Goal: Task Accomplishment & Management: Manage account settings

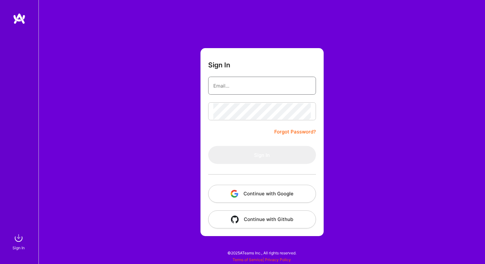
type input "[EMAIL_ADDRESS][DOMAIN_NAME]"
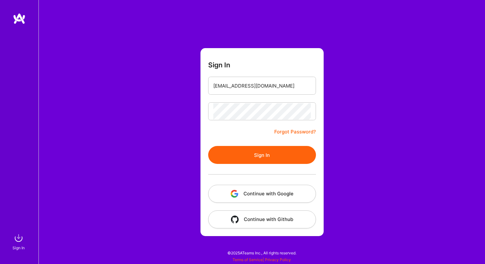
click at [227, 154] on button "Sign In" at bounding box center [262, 155] width 108 height 18
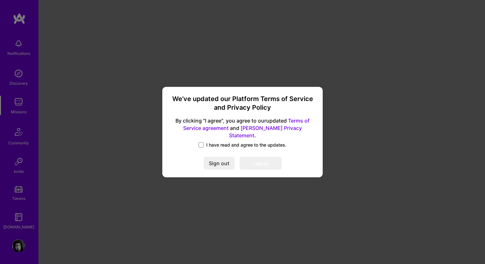
click at [205, 142] on label "I have read and agree to the updates." at bounding box center [243, 145] width 88 height 6
click at [0, 0] on input "I have read and agree to the updates." at bounding box center [0, 0] width 0 height 0
click at [252, 157] on button "I agree" at bounding box center [261, 163] width 42 height 13
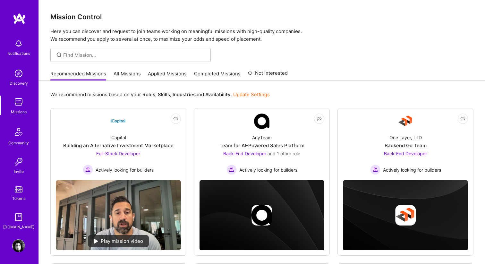
click at [20, 244] on img at bounding box center [18, 245] width 13 height 13
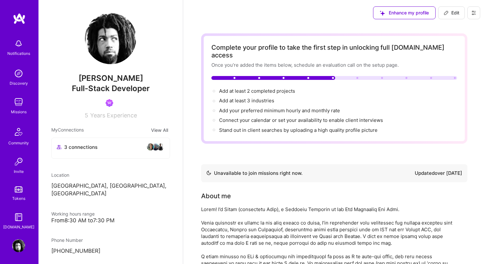
click at [447, 12] on icon at bounding box center [446, 12] width 5 height 5
select select "US"
select select "Not Available"
select select "1 Month"
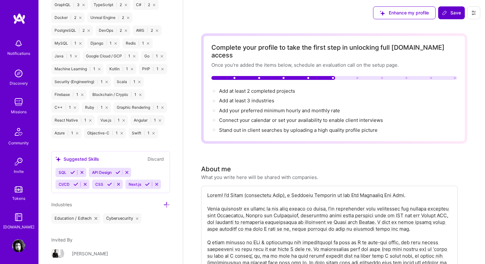
scroll to position [597, 0]
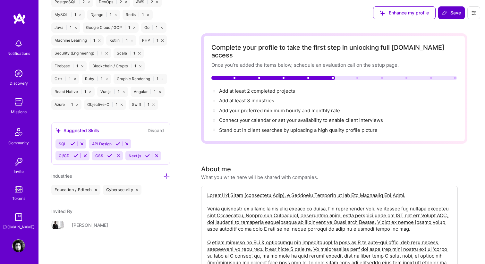
click at [118, 143] on icon at bounding box center [117, 143] width 5 height 5
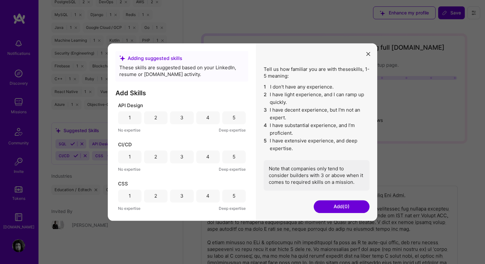
click at [200, 120] on div "4" at bounding box center [207, 117] width 23 height 13
click at [174, 156] on div "3" at bounding box center [181, 156] width 23 height 13
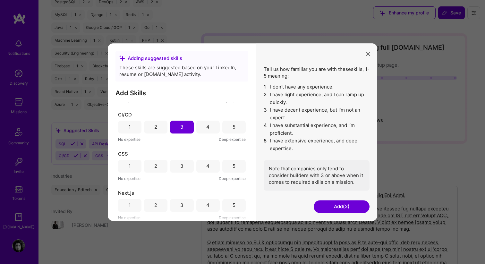
scroll to position [30, 0]
click at [186, 163] on div "3" at bounding box center [181, 165] width 23 height 13
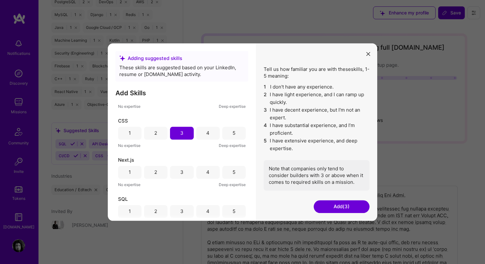
scroll to position [64, 0]
click at [214, 174] on div "4" at bounding box center [207, 170] width 23 height 13
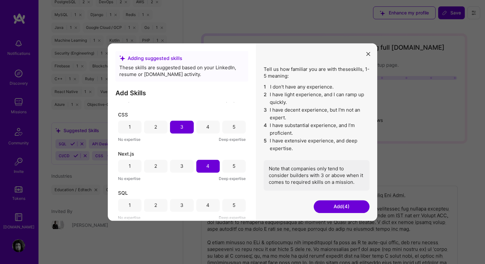
click at [174, 203] on div "3" at bounding box center [181, 205] width 23 height 13
click at [324, 205] on button "Add (5)" at bounding box center [342, 206] width 56 height 13
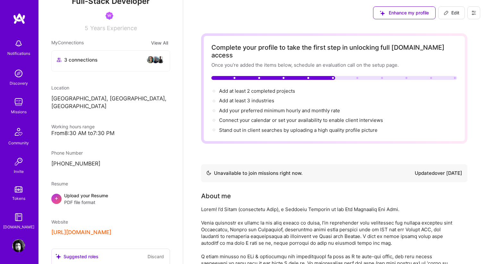
scroll to position [0, 0]
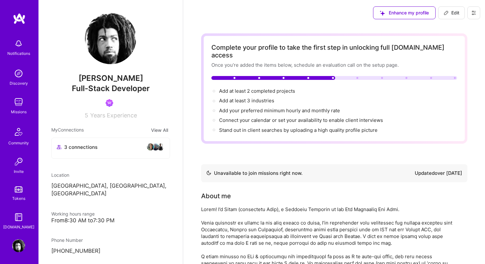
click at [458, 13] on span "Edit" at bounding box center [452, 13] width 16 height 6
select select "US"
select select "Not Available"
select select "1 Month"
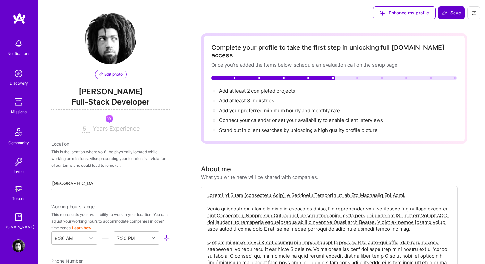
scroll to position [262, 0]
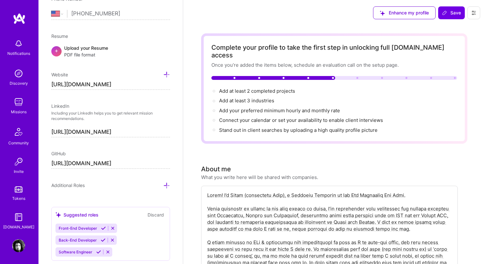
click at [103, 13] on input "[PHONE_NUMBER]" at bounding box center [120, 13] width 99 height 19
click at [107, 11] on input "[PHONE_NUMBER]" at bounding box center [120, 13] width 99 height 19
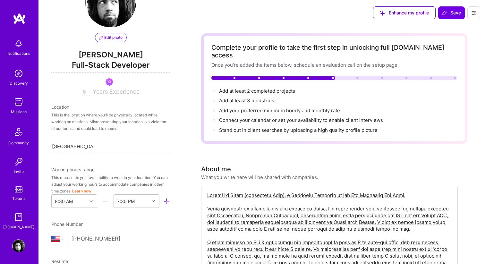
scroll to position [38, 0]
click at [66, 148] on input "[GEOGRAPHIC_DATA], [GEOGRAPHIC_DATA], [GEOGRAPHIC_DATA]" at bounding box center [72, 145] width 41 height 7
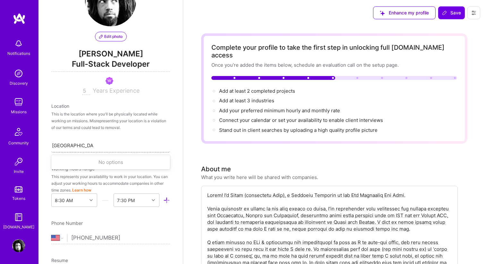
click at [66, 148] on input "[GEOGRAPHIC_DATA], [GEOGRAPHIC_DATA], [GEOGRAPHIC_DATA]" at bounding box center [72, 145] width 41 height 7
click at [82, 141] on div "Search location..." at bounding box center [110, 145] width 119 height 13
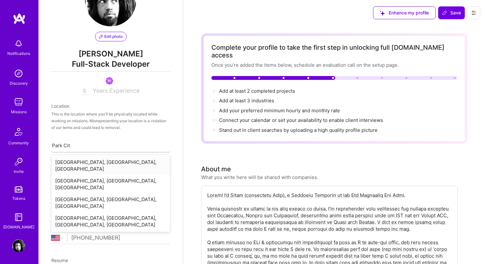
type input "[GEOGRAPHIC_DATA]"
click at [87, 161] on div "[GEOGRAPHIC_DATA], [GEOGRAPHIC_DATA], [GEOGRAPHIC_DATA]" at bounding box center [110, 165] width 119 height 19
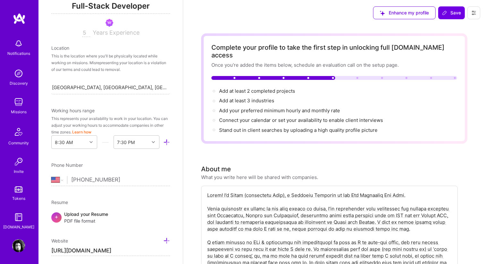
scroll to position [108, 0]
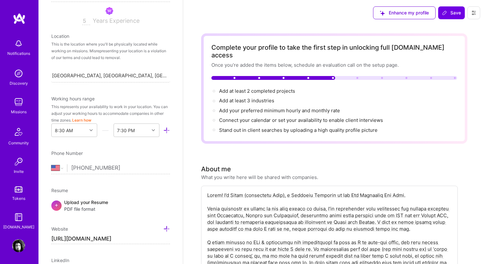
drag, startPoint x: 123, startPoint y: 168, endPoint x: 72, endPoint y: 160, distance: 51.6
click at [72, 160] on input "[PHONE_NUMBER]" at bounding box center [120, 168] width 99 height 19
click at [89, 173] on input "[PHONE_NUMBER]" at bounding box center [120, 168] width 99 height 19
click at [85, 170] on input "[PHONE_NUMBER]" at bounding box center [120, 168] width 99 height 19
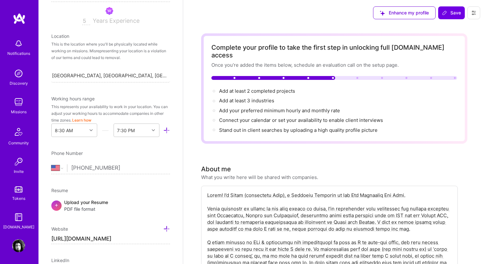
click at [85, 170] on input "[PHONE_NUMBER]" at bounding box center [120, 168] width 99 height 19
drag, startPoint x: 118, startPoint y: 169, endPoint x: 79, endPoint y: 169, distance: 39.1
click at [79, 169] on input "[PHONE_NUMBER]" at bounding box center [120, 168] width 99 height 19
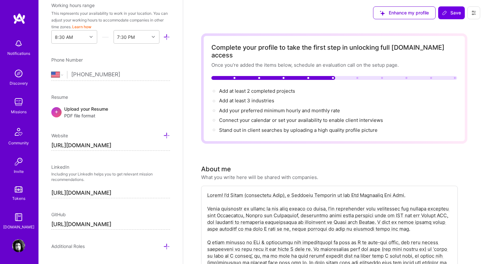
scroll to position [202, 0]
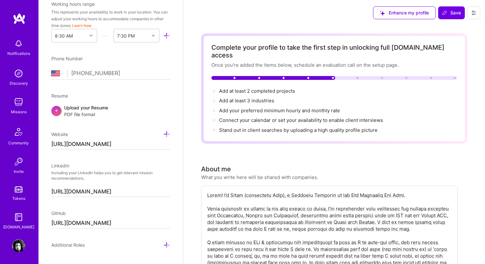
type input "[PHONE_NUMBER]"
click at [60, 107] on div "+" at bounding box center [56, 111] width 10 height 10
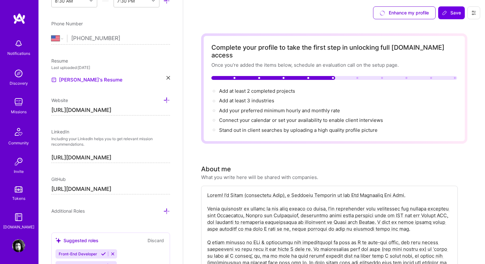
scroll to position [239, 0]
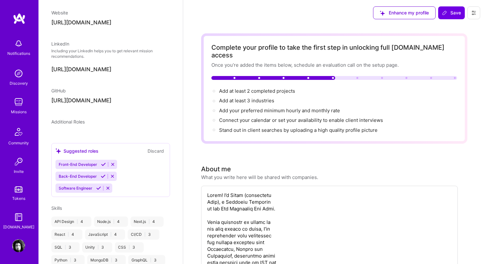
select select "US"
select select "Not Available"
select select "1 Month"
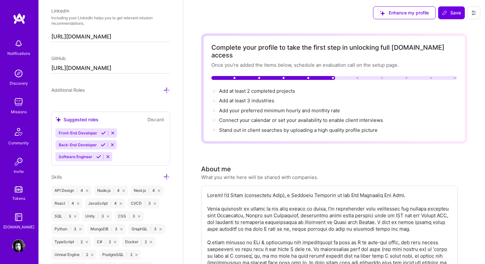
scroll to position [359, 0]
click at [99, 154] on icon at bounding box center [98, 155] width 5 height 5
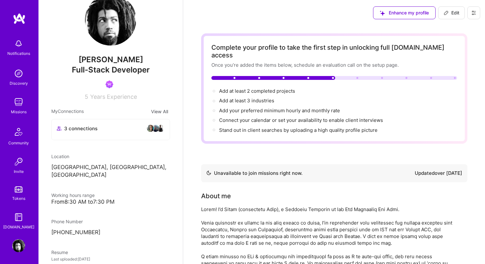
scroll to position [20, 0]
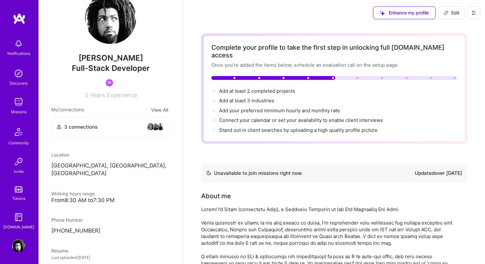
click at [443, 15] on button "Edit" at bounding box center [451, 12] width 27 height 13
select select "US"
select select "Not Available"
select select "1 Month"
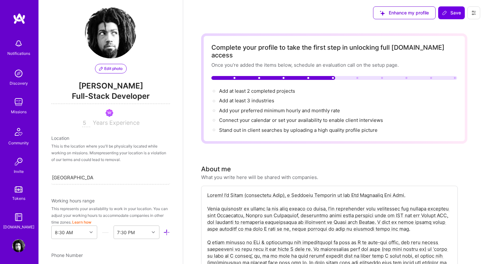
scroll to position [6, 0]
click at [78, 178] on input "[GEOGRAPHIC_DATA], [GEOGRAPHIC_DATA], [GEOGRAPHIC_DATA]" at bounding box center [72, 177] width 41 height 7
type input "[GEOGRAPHIC_DATA]"
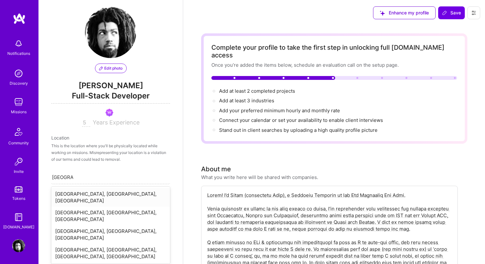
click at [69, 197] on div "[GEOGRAPHIC_DATA], [GEOGRAPHIC_DATA], [GEOGRAPHIC_DATA]" at bounding box center [110, 197] width 119 height 19
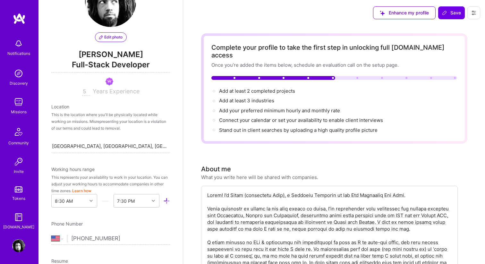
scroll to position [0, 0]
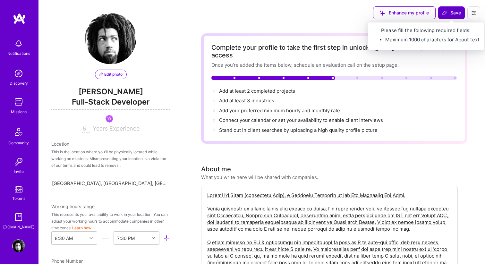
click at [455, 15] on span "Save" at bounding box center [451, 13] width 19 height 6
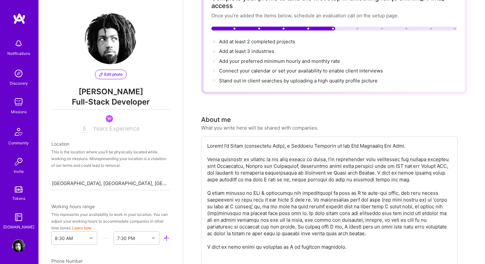
scroll to position [49, 0]
click at [47, 78] on div "Edit photo [PERSON_NAME] Full-Stack Developer 5 Years Experience Location This …" at bounding box center [110, 132] width 144 height 264
click at [19, 136] on img at bounding box center [18, 131] width 15 height 15
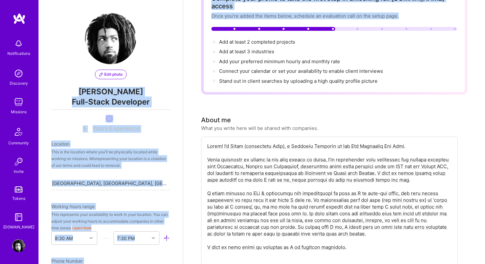
drag, startPoint x: 165, startPoint y: 38, endPoint x: 261, endPoint y: 30, distance: 96.5
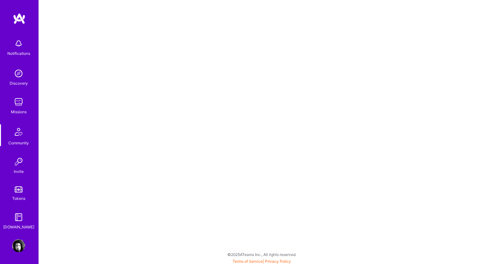
scroll to position [2, 0]
click at [14, 76] on img at bounding box center [18, 73] width 13 height 13
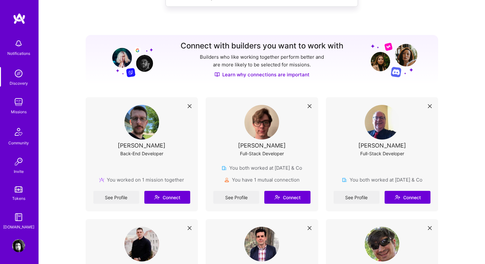
scroll to position [51, 0]
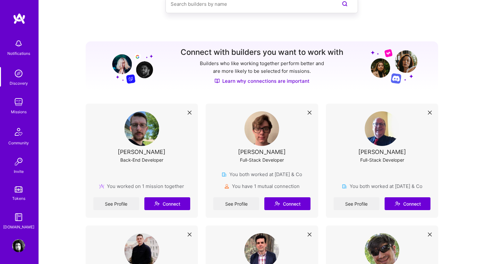
scroll to position [45, 0]
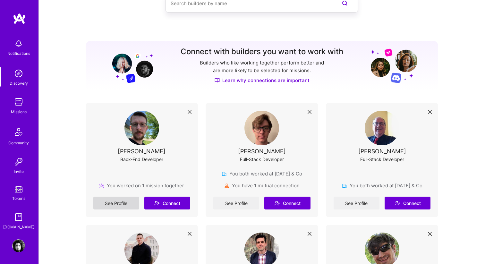
click at [122, 200] on link "See Profile" at bounding box center [116, 203] width 46 height 13
